Goal: Task Accomplishment & Management: Manage account settings

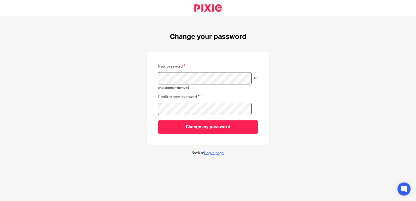
click at [216, 153] on link "Log in page" at bounding box center [214, 153] width 20 height 4
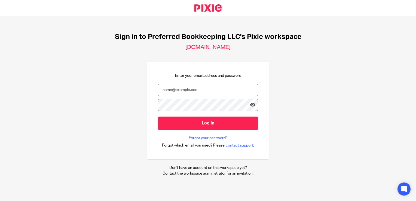
type input "[PERSON_NAME][EMAIL_ADDRESS][DOMAIN_NAME]"
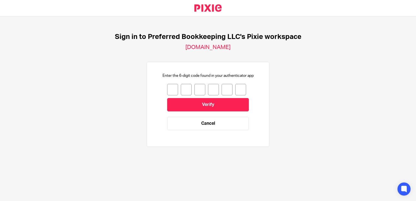
click at [168, 89] on input "number" at bounding box center [172, 89] width 11 height 11
type input "0"
type input "1"
type input "4"
type input "6"
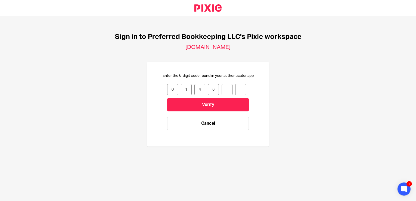
type input "6"
type input "5"
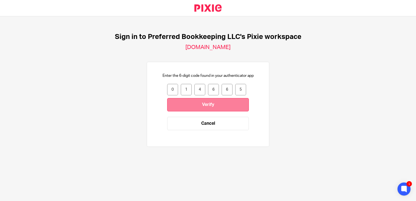
click at [182, 100] on input "Verify" at bounding box center [208, 104] width 82 height 13
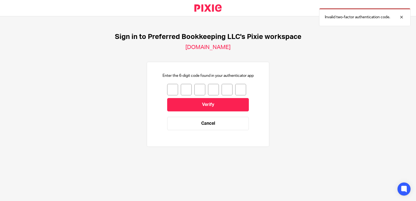
click at [168, 88] on input "number" at bounding box center [172, 89] width 11 height 11
type input "6"
type input "9"
type input "6"
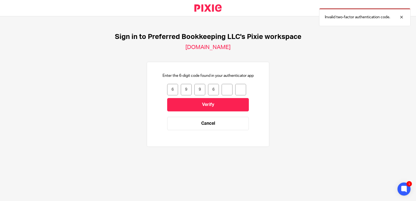
type input "8"
type input "4"
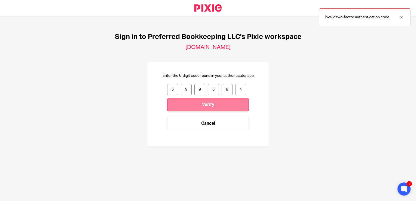
click at [183, 100] on input "Verify" at bounding box center [208, 104] width 82 height 13
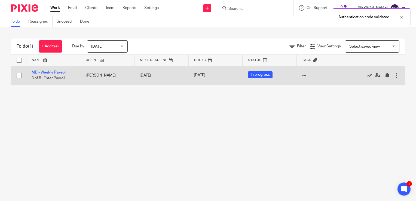
click at [55, 73] on link "MD - Weekly Payroll" at bounding box center [49, 72] width 35 height 4
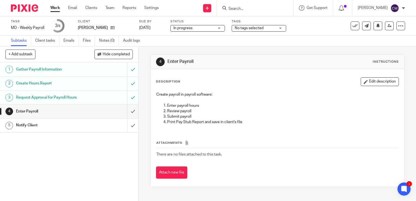
click at [39, 71] on h1 "Gather Payroll Information" at bounding box center [51, 69] width 70 height 8
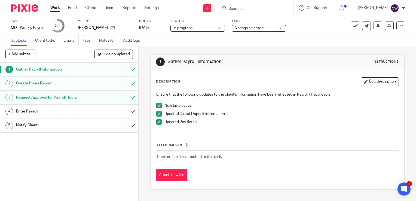
click at [321, 27] on div "Task MD - Weekly Payroll Save MD - Weekly Payroll 3 /5 Client [PERSON_NAME] Due…" at bounding box center [175, 25] width 328 height 13
click at [55, 113] on h1 "Enter Payroll" at bounding box center [51, 111] width 70 height 8
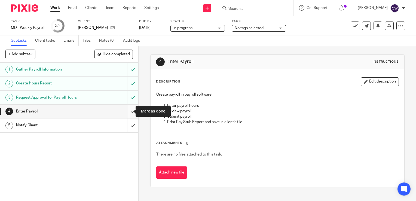
click at [125, 110] on input "submit" at bounding box center [69, 111] width 138 height 14
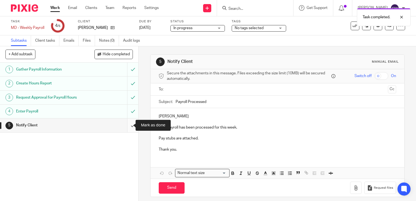
click at [129, 124] on input "submit" at bounding box center [69, 125] width 138 height 14
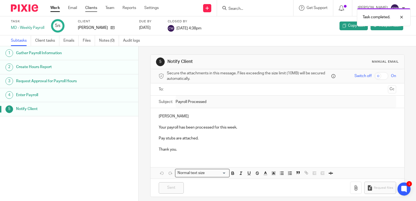
click at [93, 10] on link "Clients" at bounding box center [91, 7] width 12 height 5
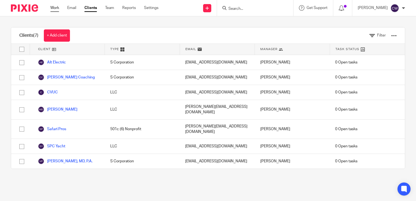
click at [55, 9] on link "Work" at bounding box center [54, 7] width 9 height 5
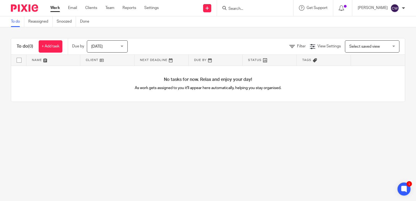
click at [122, 46] on div "[DATE] [DATE]" at bounding box center [107, 46] width 41 height 12
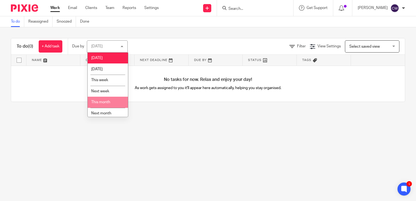
click at [106, 102] on span "This month" at bounding box center [100, 102] width 19 height 4
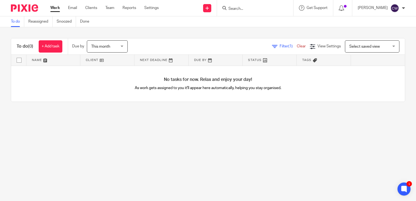
click at [279, 47] on span "Filter (1)" at bounding box center [287, 46] width 17 height 4
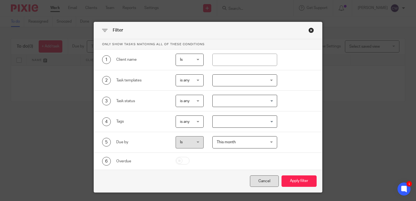
click at [261, 180] on div "Cancel" at bounding box center [264, 181] width 29 height 12
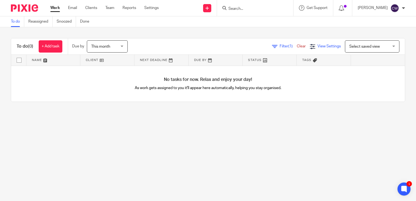
click at [310, 45] on icon at bounding box center [312, 46] width 5 height 5
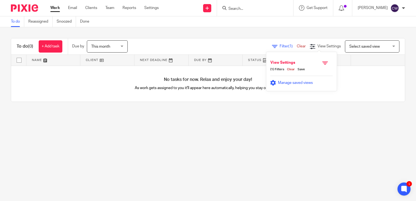
click at [296, 81] on span "Manage saved views" at bounding box center [295, 83] width 35 height 4
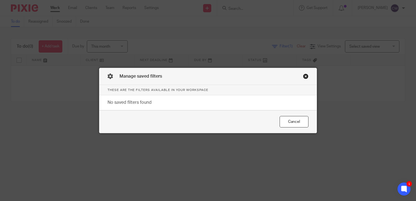
click at [303, 76] on div "Close this dialog window" at bounding box center [305, 75] width 5 height 5
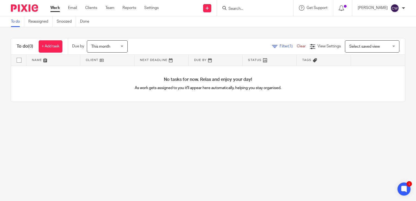
click at [123, 45] on div "This month This month" at bounding box center [107, 46] width 41 height 12
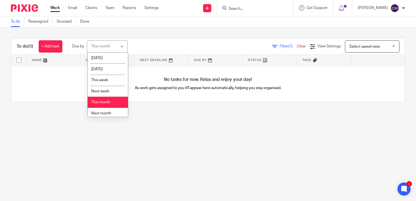
click at [165, 39] on div "To do (0) + Add task Due by This month This month Today Tomorrow This week Next…" at bounding box center [207, 46] width 393 height 16
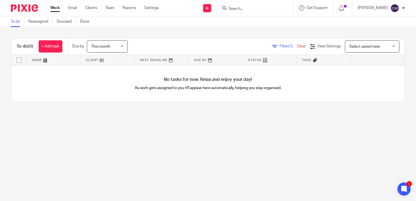
click at [122, 46] on div "This month This month" at bounding box center [107, 46] width 41 height 12
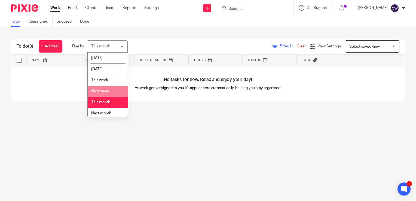
scroll to position [14, 0]
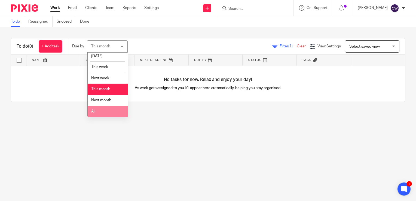
click at [104, 108] on li "All" at bounding box center [108, 111] width 40 height 11
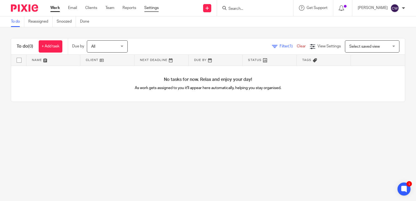
click at [149, 8] on link "Settings" at bounding box center [151, 7] width 14 height 5
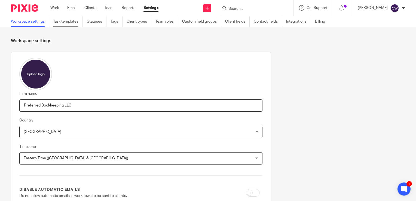
click at [65, 20] on link "Task templates" at bounding box center [68, 21] width 30 height 11
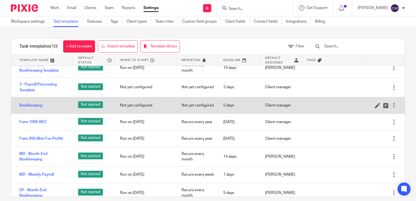
scroll to position [49, 0]
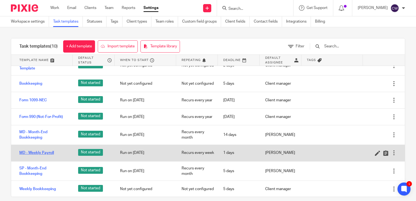
click at [49, 152] on link "MD - Weekly Payroll" at bounding box center [36, 152] width 35 height 5
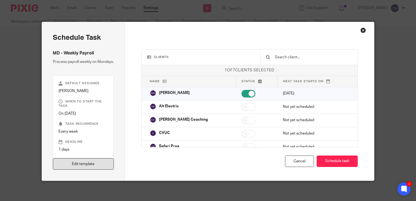
click at [71, 168] on link "Edit template" at bounding box center [83, 164] width 61 height 12
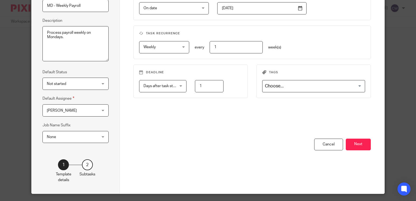
scroll to position [76, 0]
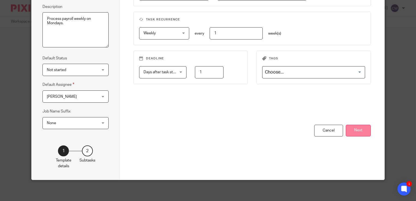
click at [351, 131] on button "Next" at bounding box center [357, 131] width 25 height 12
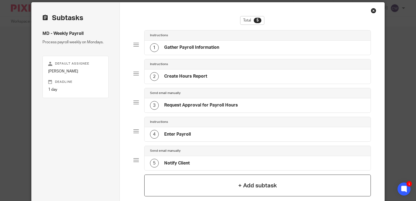
scroll to position [0, 0]
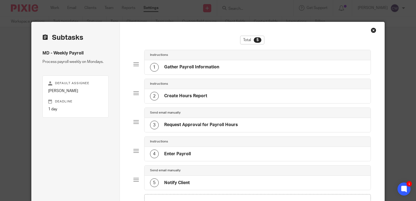
click at [164, 152] on h4 "Enter Payroll" at bounding box center [177, 154] width 27 height 6
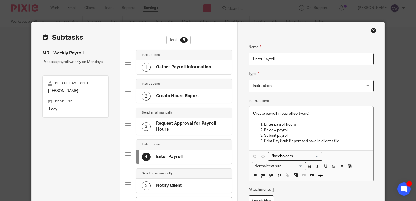
click at [372, 29] on div "Close this dialog window" at bounding box center [372, 29] width 5 height 5
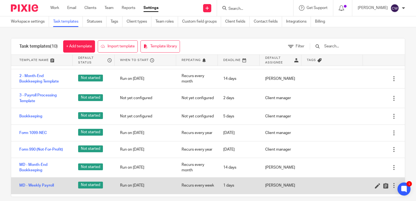
scroll to position [49, 0]
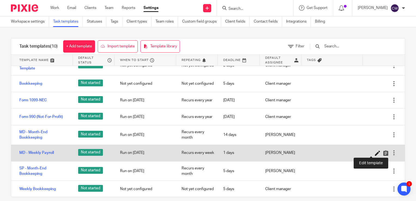
click at [375, 152] on icon at bounding box center [377, 152] width 5 height 5
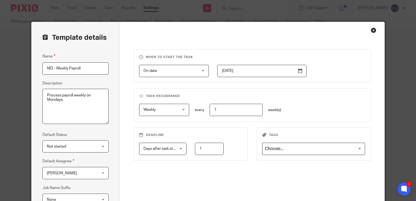
click at [372, 30] on div "Close this dialog window" at bounding box center [372, 29] width 5 height 5
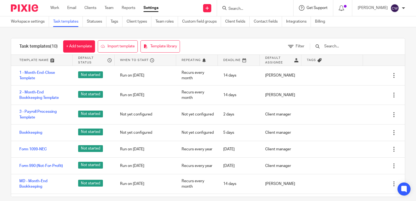
click at [320, 9] on span "Get Support" at bounding box center [316, 8] width 21 height 4
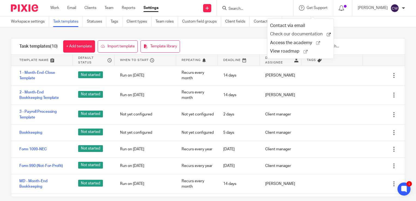
click at [295, 34] on span "Check our documentation" at bounding box center [298, 34] width 57 height 6
click at [322, 8] on span "Get Support" at bounding box center [316, 8] width 21 height 4
click at [308, 40] on span "Access the academy" at bounding box center [293, 43] width 46 height 6
